Goal: Navigation & Orientation: Find specific page/section

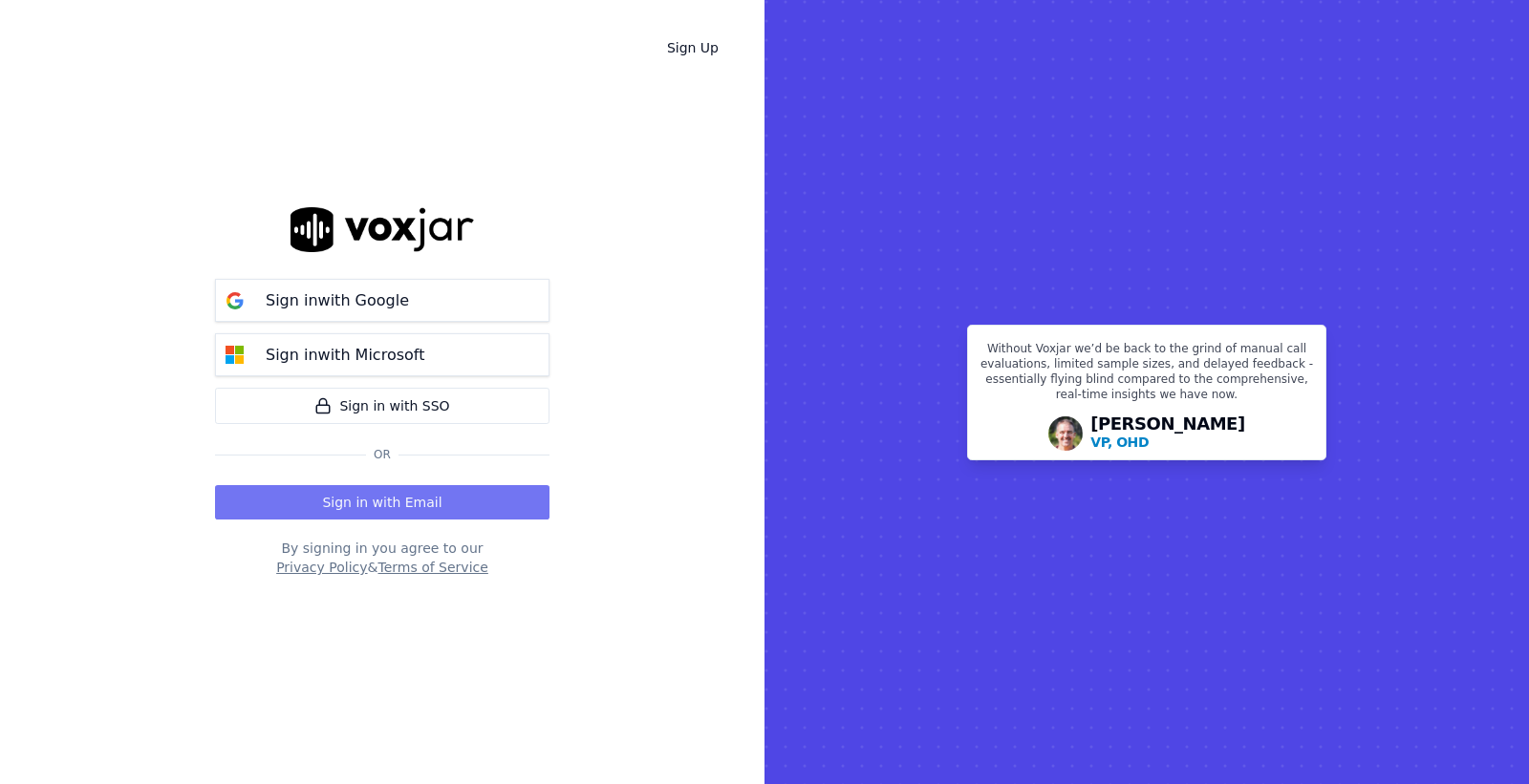
click at [326, 492] on button "Sign in with Email" at bounding box center [382, 503] width 334 height 35
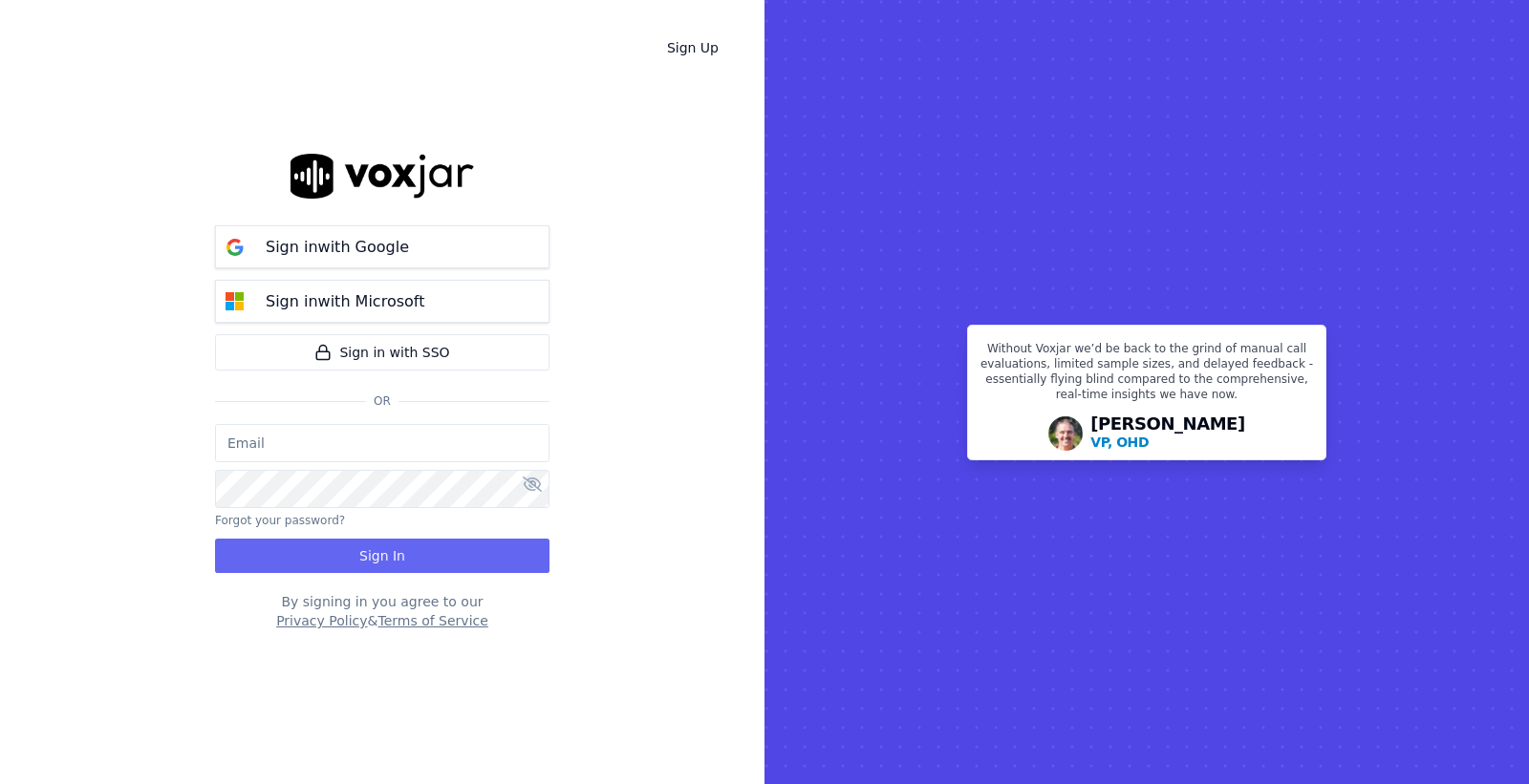
type input "[PERSON_NAME][EMAIL_ADDRESS][DOMAIN_NAME]"
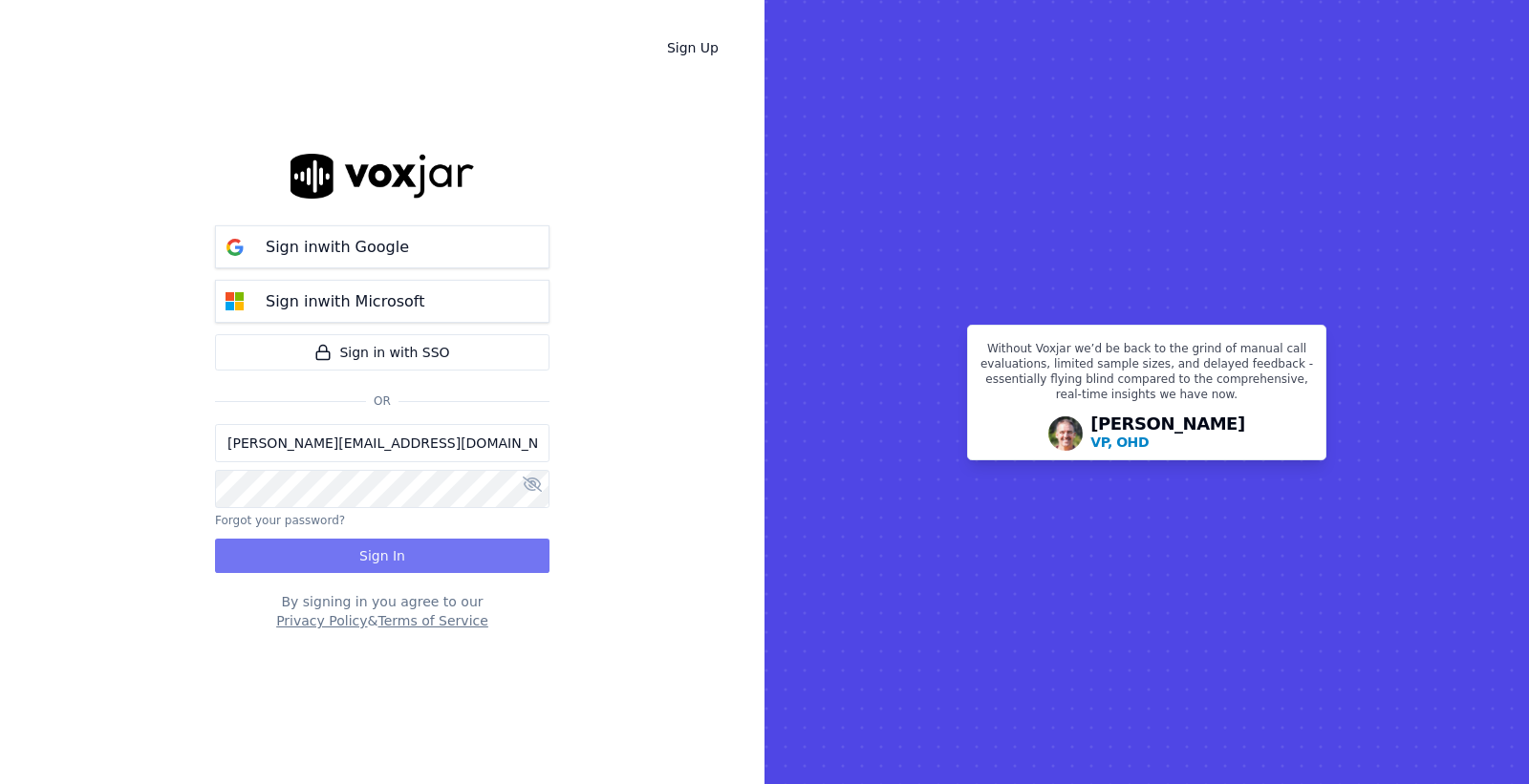
click at [342, 561] on button "Sign In" at bounding box center [382, 556] width 334 height 35
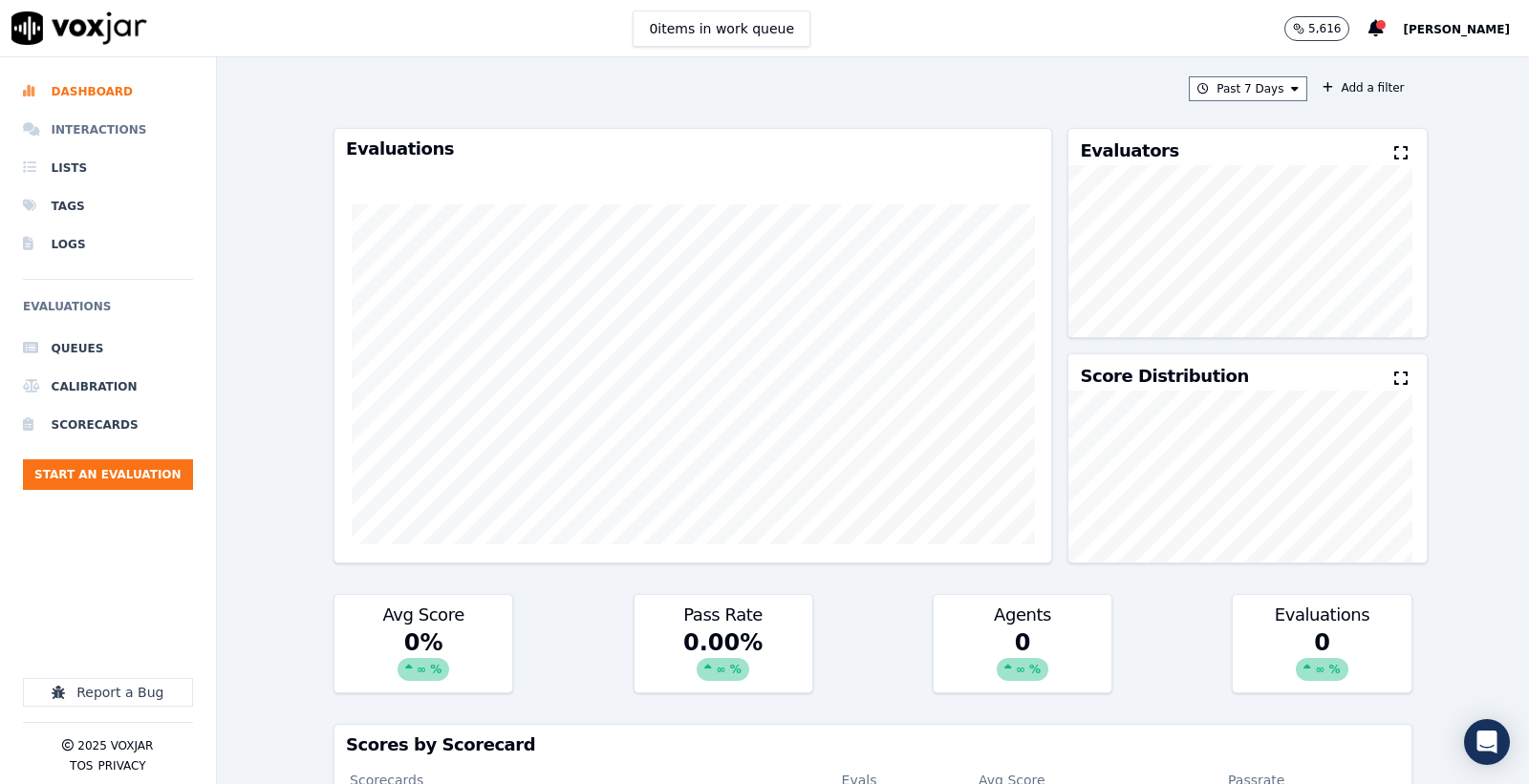
click at [120, 126] on li "Interactions" at bounding box center [108, 130] width 170 height 39
